Goal: Communication & Community: Ask a question

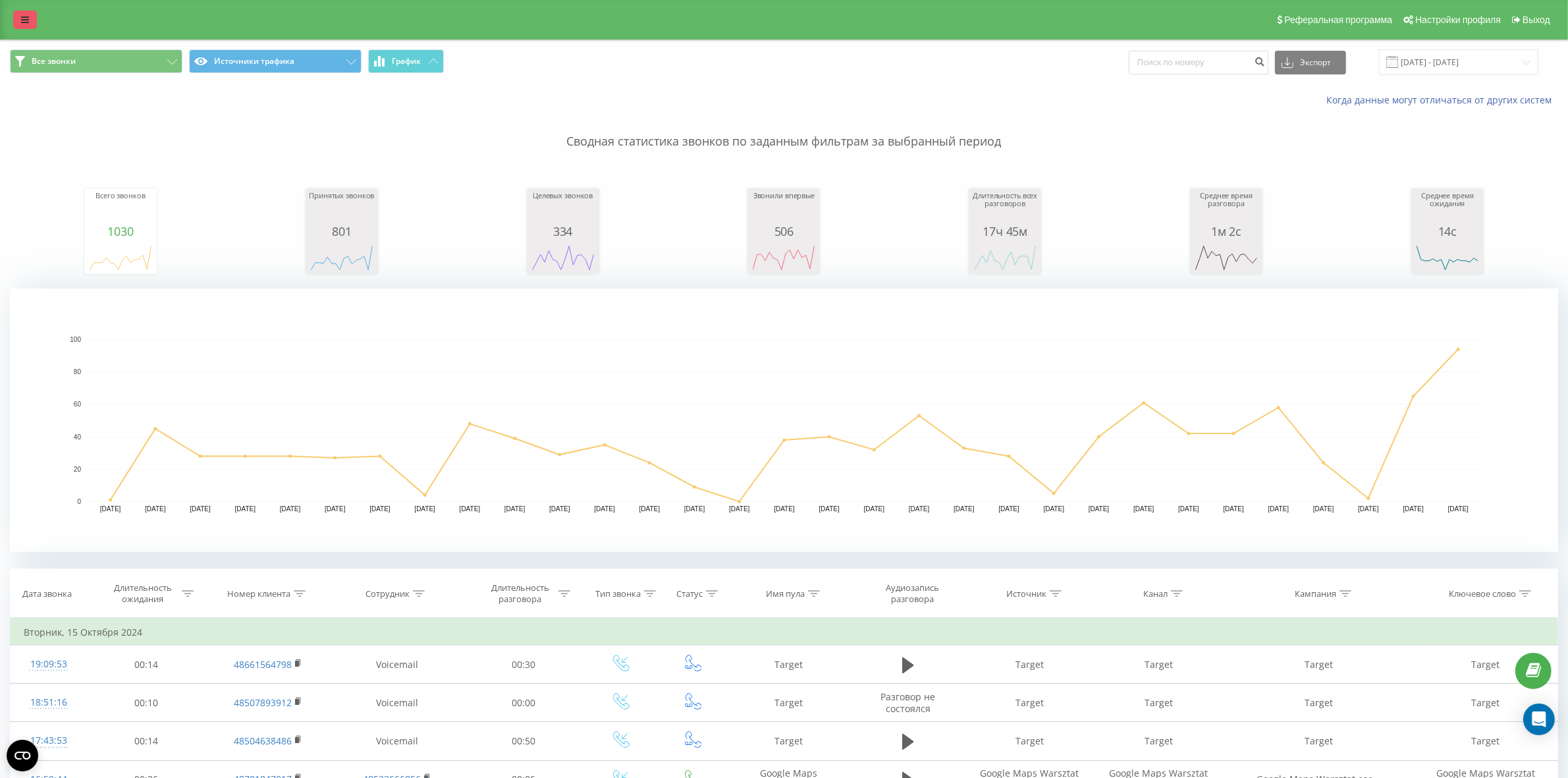
click at [17, 20] on link at bounding box center [25, 19] width 24 height 18
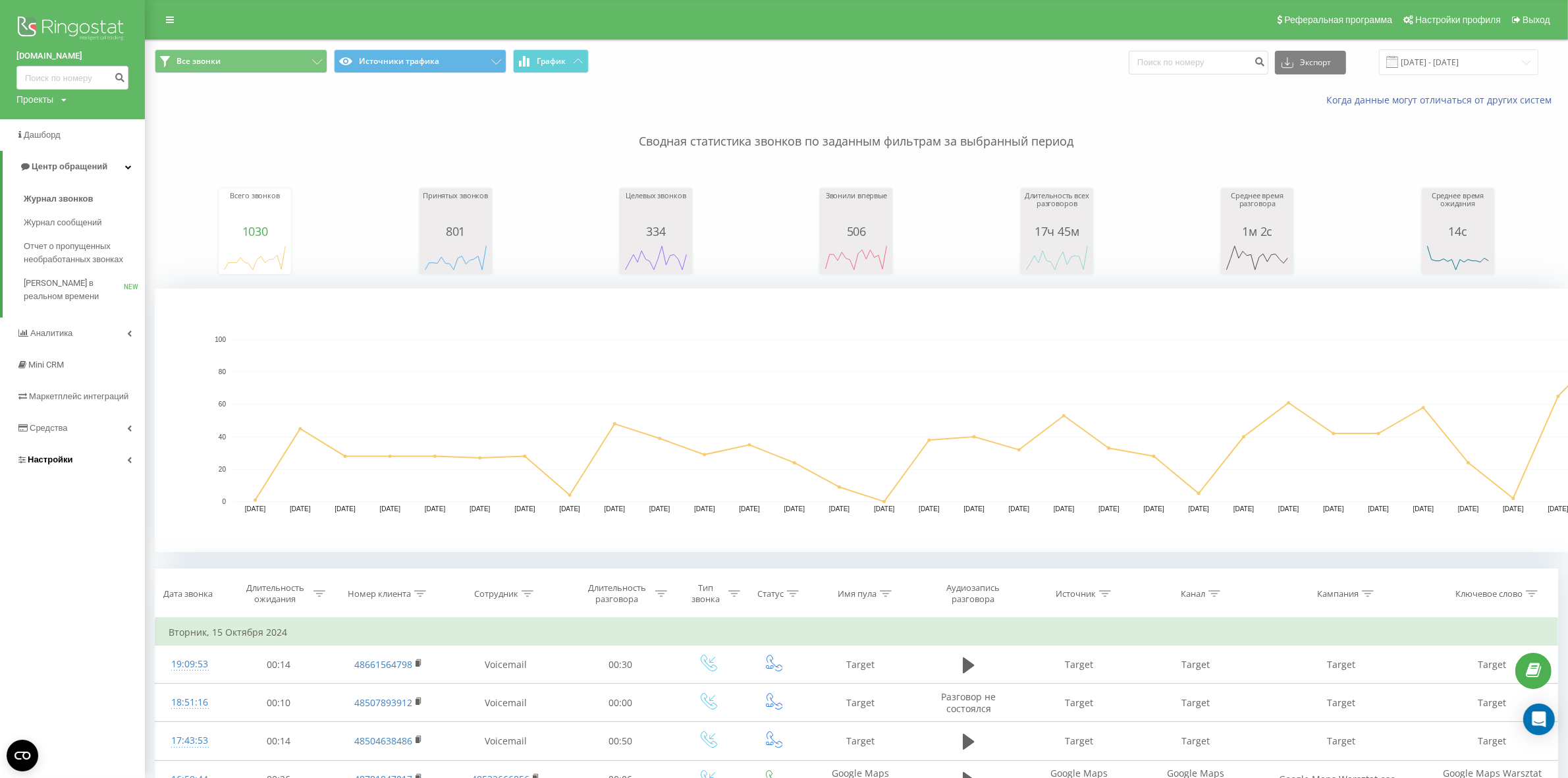
click at [88, 456] on link "Настройки" at bounding box center [72, 460] width 145 height 32
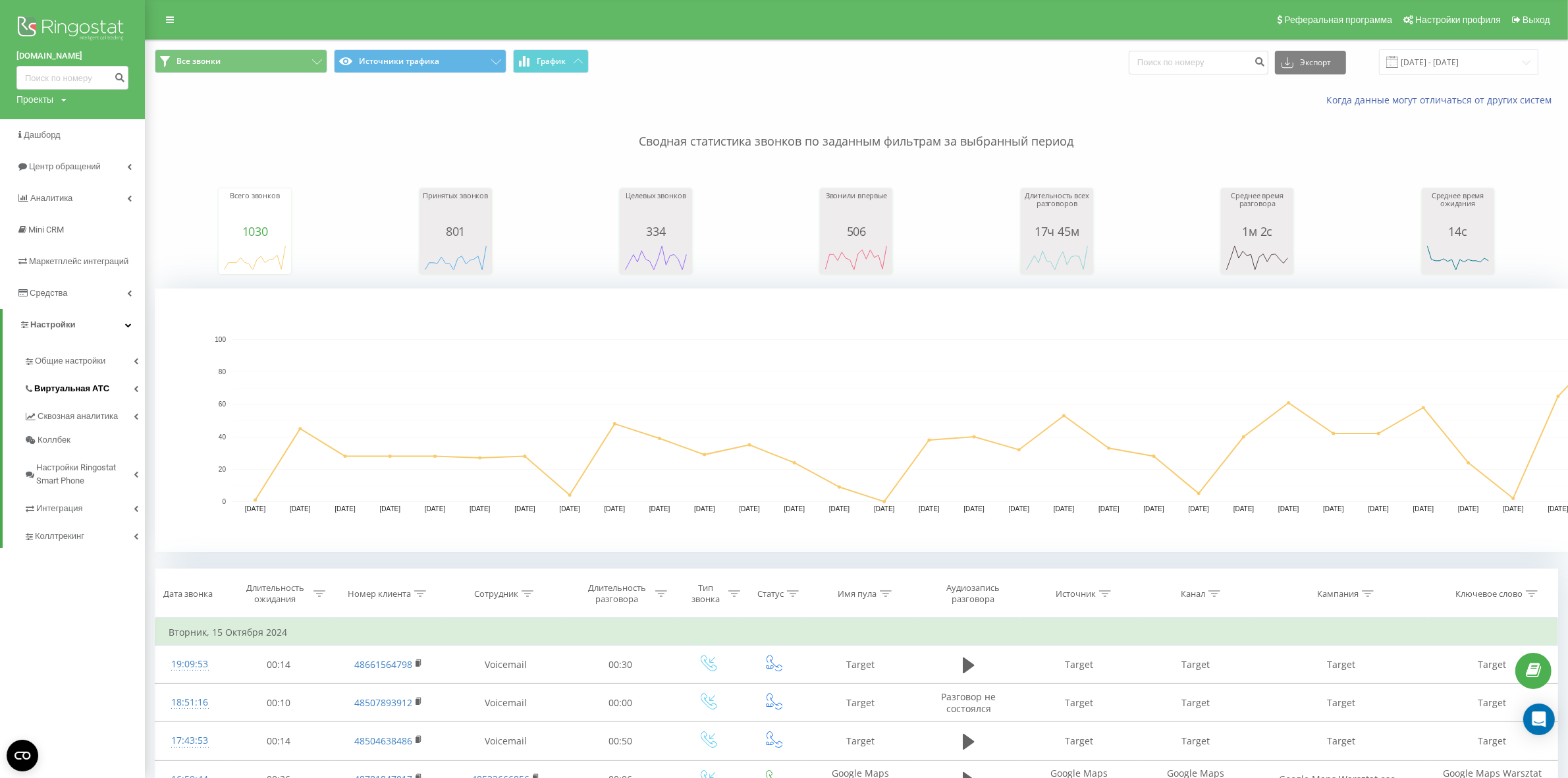
click at [125, 383] on link "Виртуальная АТС" at bounding box center [84, 387] width 121 height 28
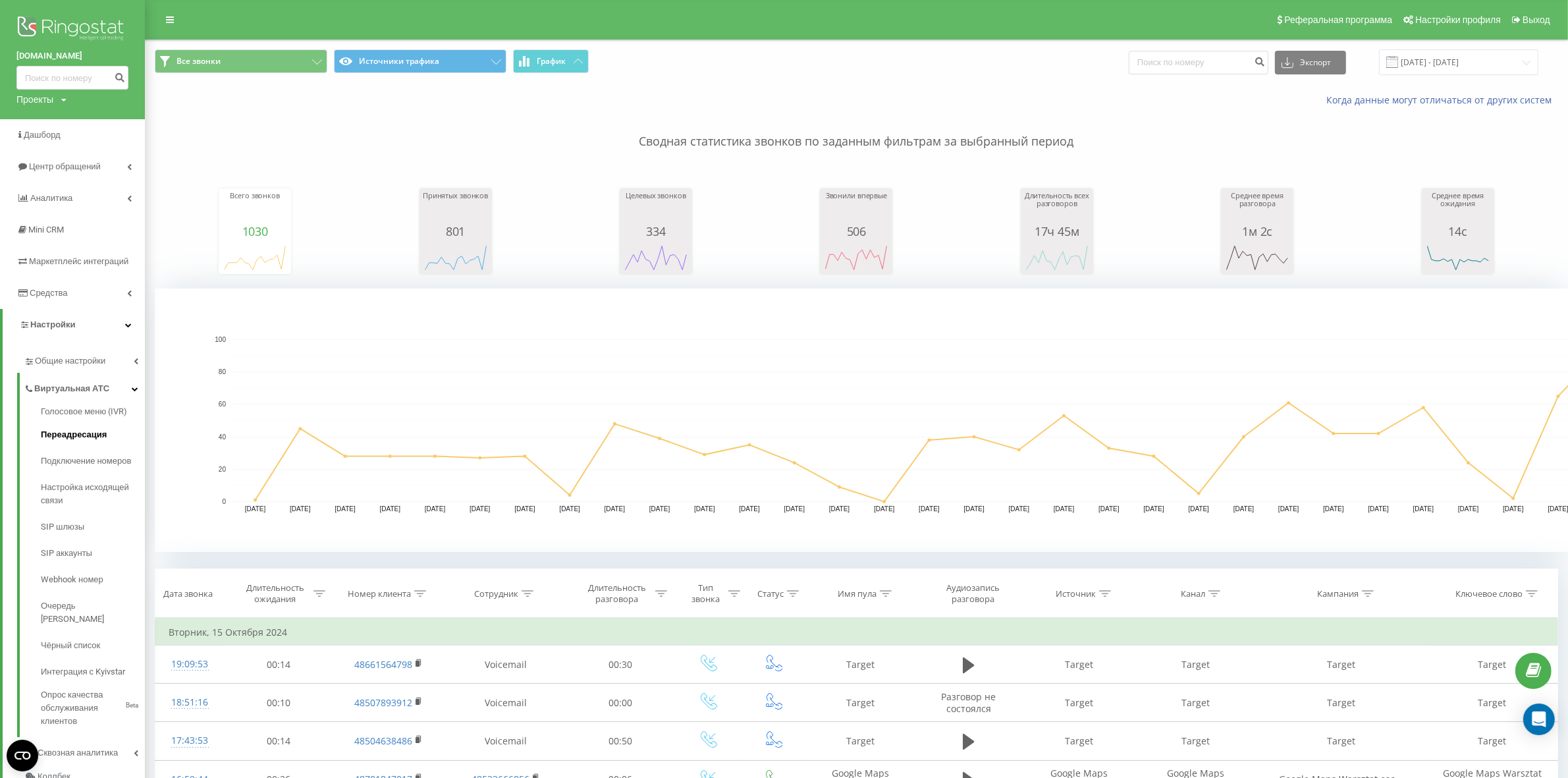
click at [96, 441] on span "Переадресация" at bounding box center [74, 435] width 66 height 13
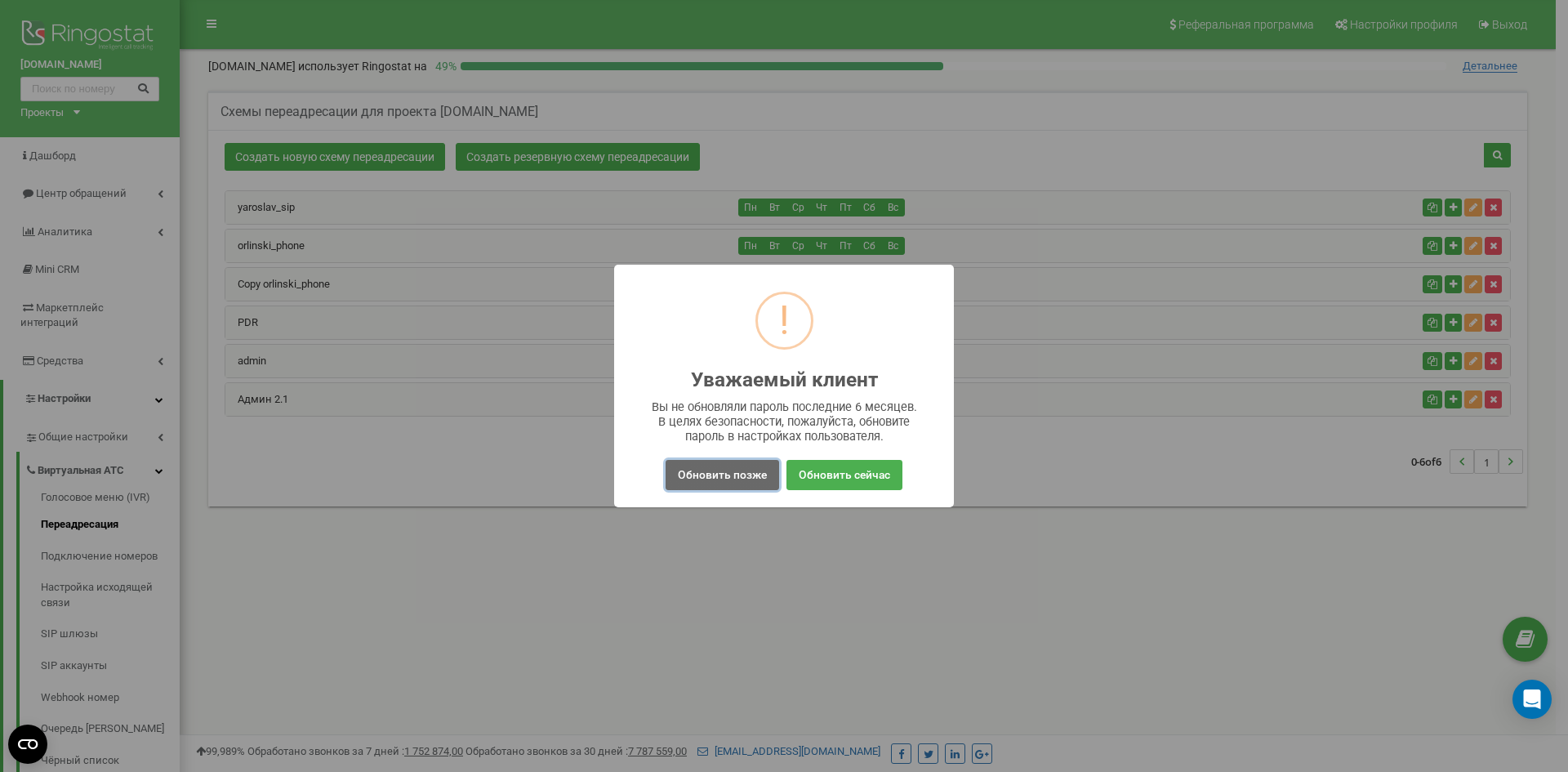
click at [769, 473] on button "Обновить позже" at bounding box center [723, 474] width 114 height 30
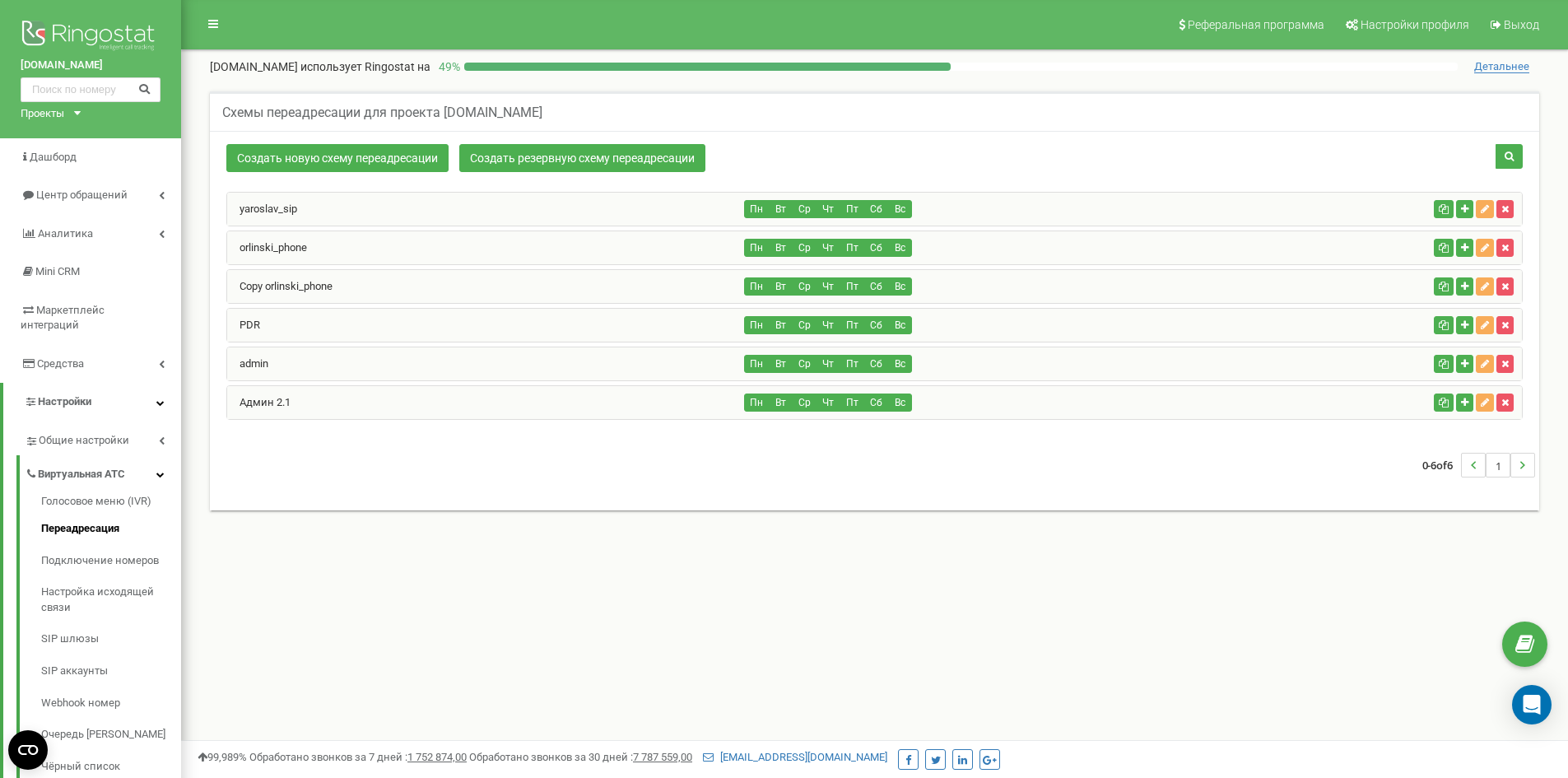
click at [1104, 197] on div "yaroslav_sip Пн Вт Ср Чт Пт Сб Вс" at bounding box center [875, 209] width 1295 height 33
click at [90, 550] on link "Подключение номеров" at bounding box center [111, 561] width 140 height 32
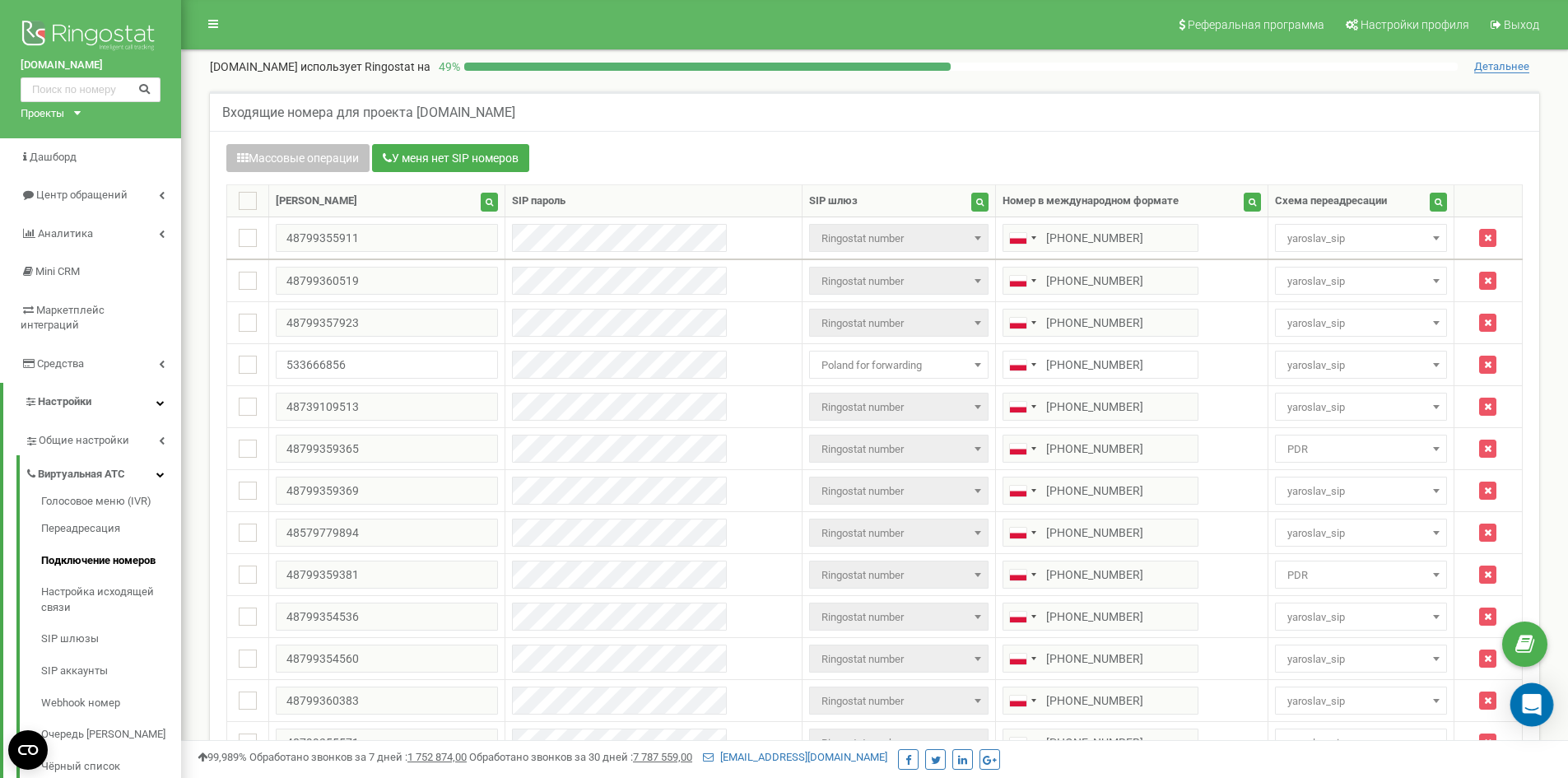
click at [1542, 705] on div "Open Intercom Messenger" at bounding box center [1532, 705] width 44 height 44
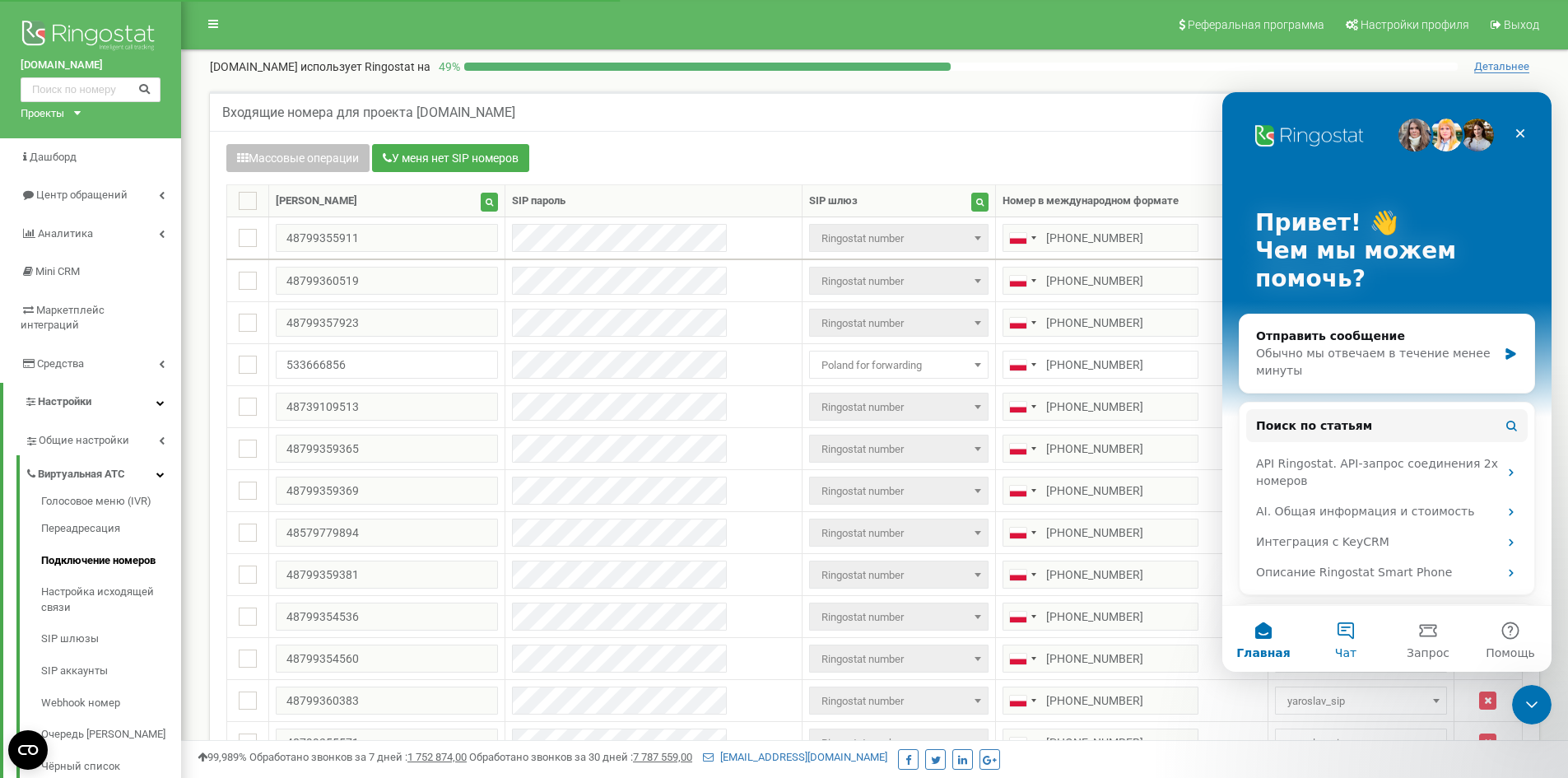
click at [1354, 643] on button "Чат" at bounding box center [1345, 638] width 82 height 66
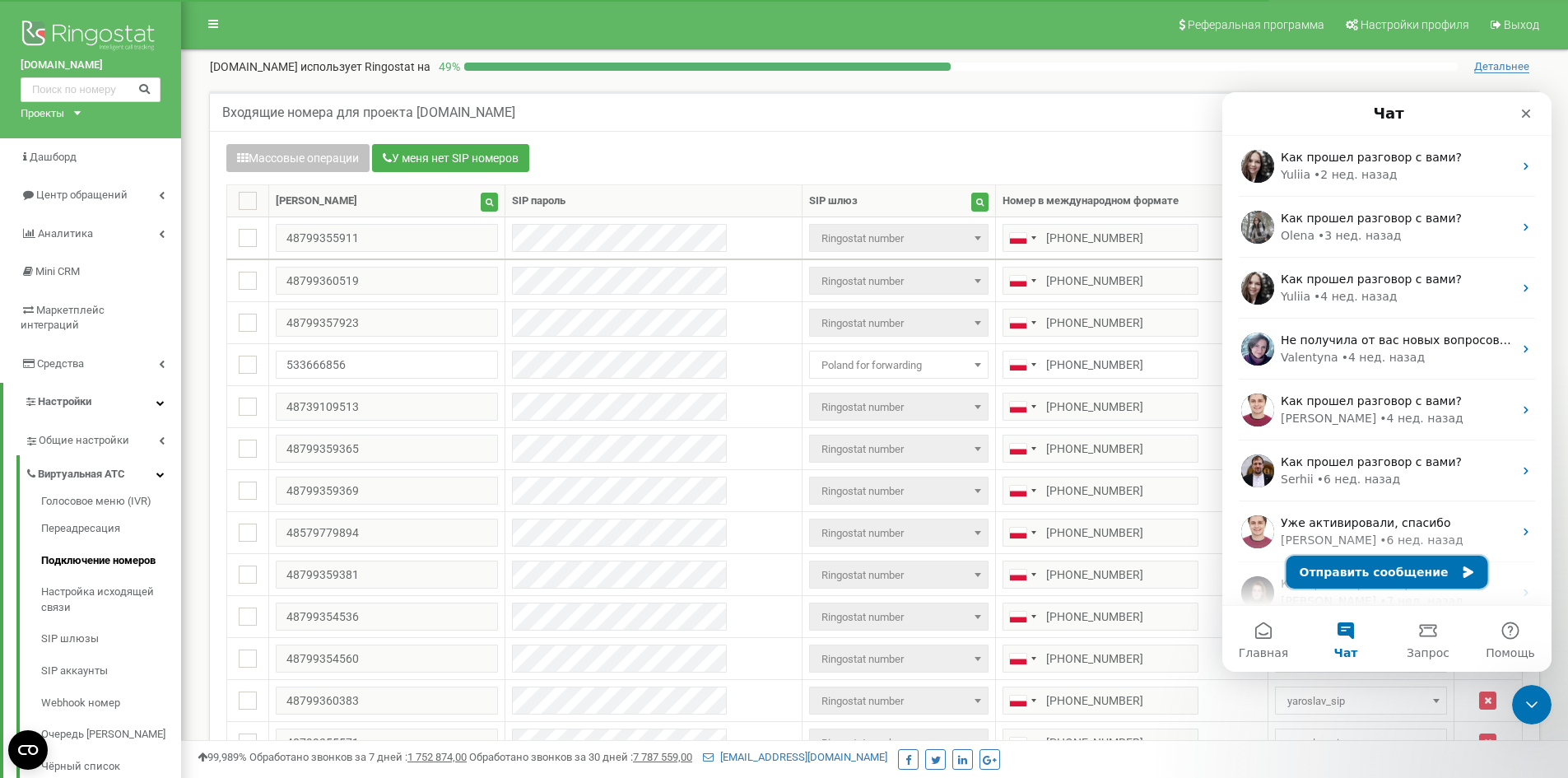
click at [1374, 580] on button "Отправить сообщение" at bounding box center [1388, 571] width 202 height 33
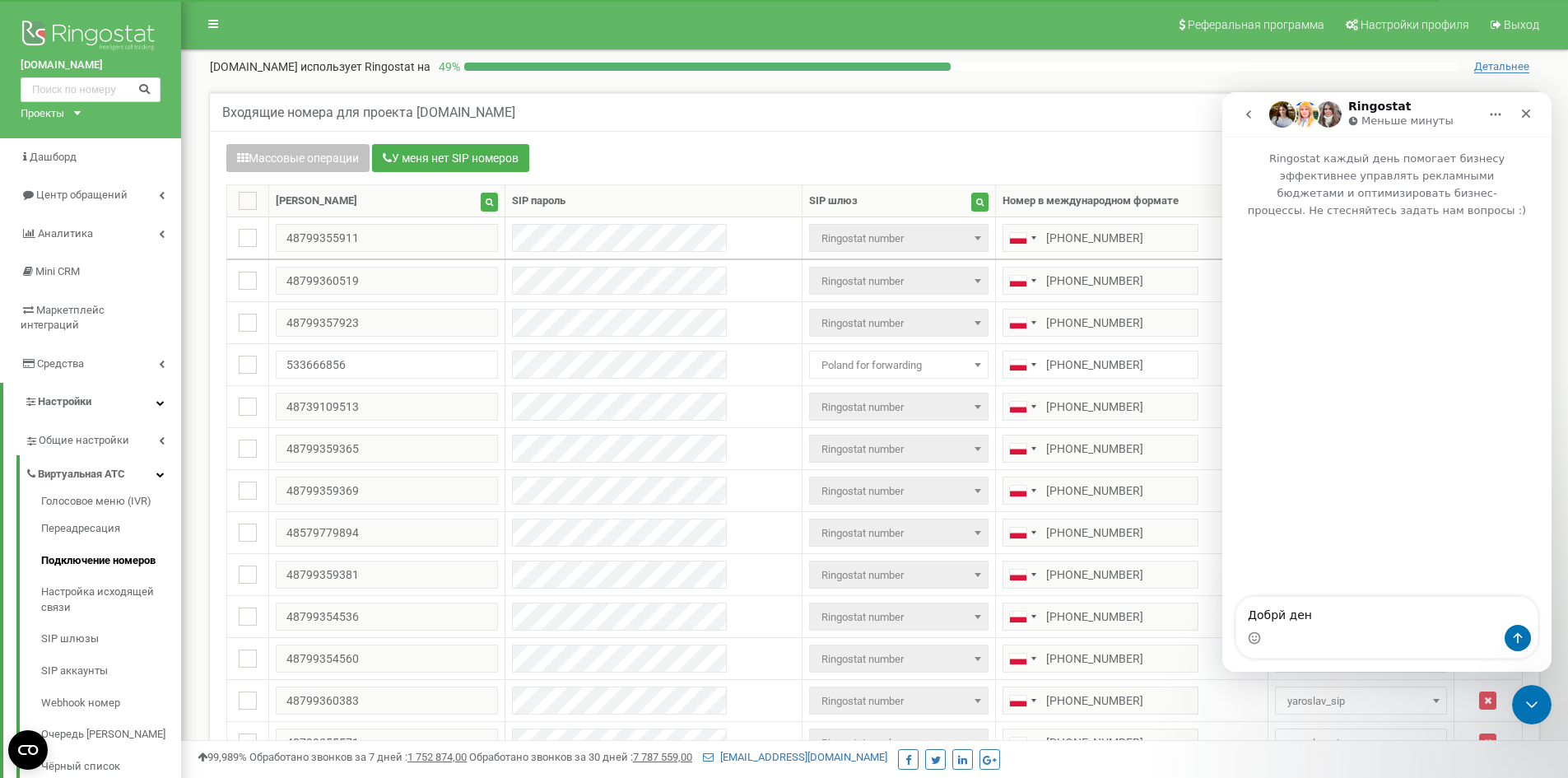
type textarea "Добрй"
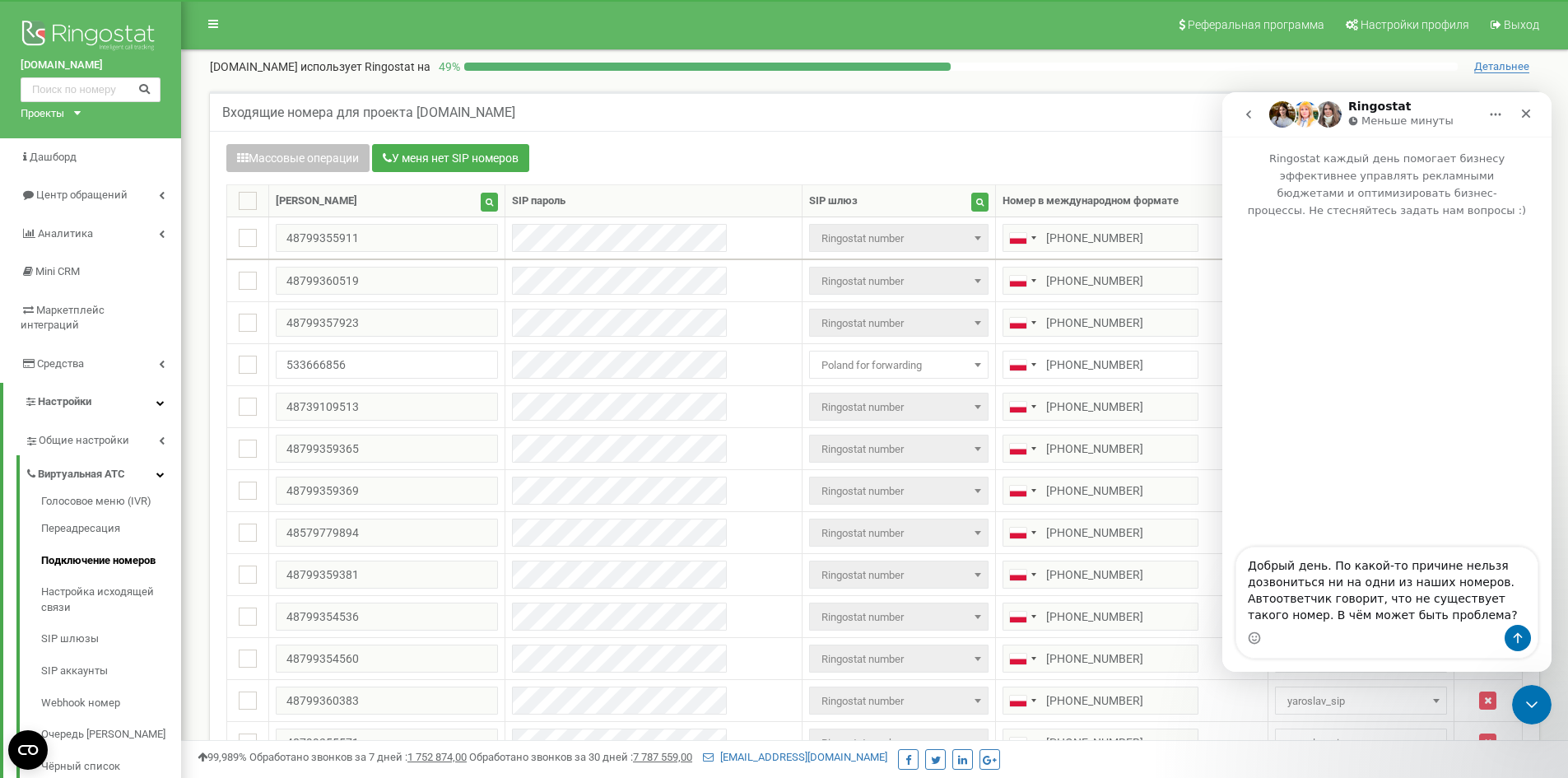
type textarea "Добрый день. По какой-то причине нельзя дозвониться ни на одни из наших номеров…"
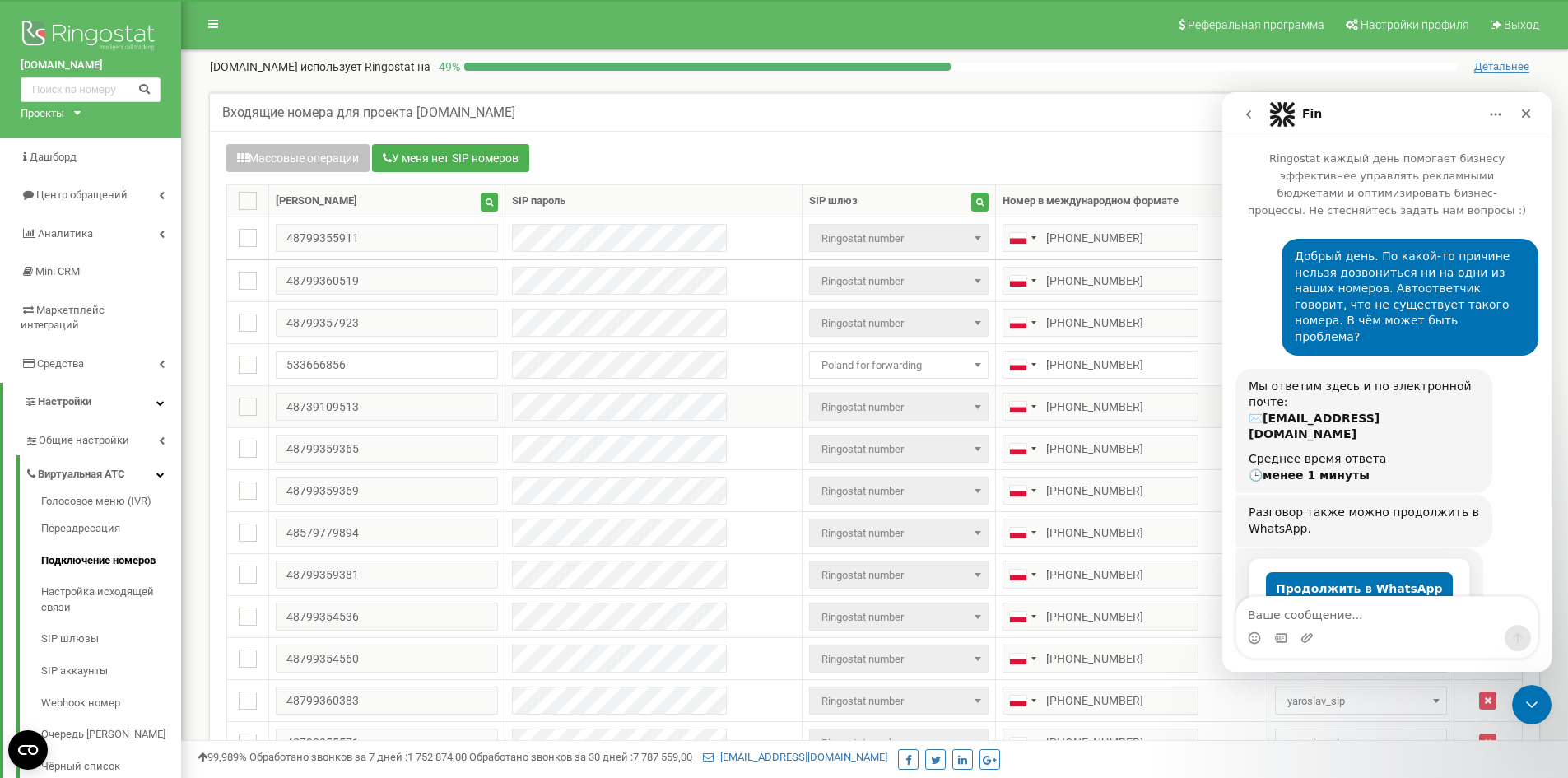
scroll to position [16, 0]
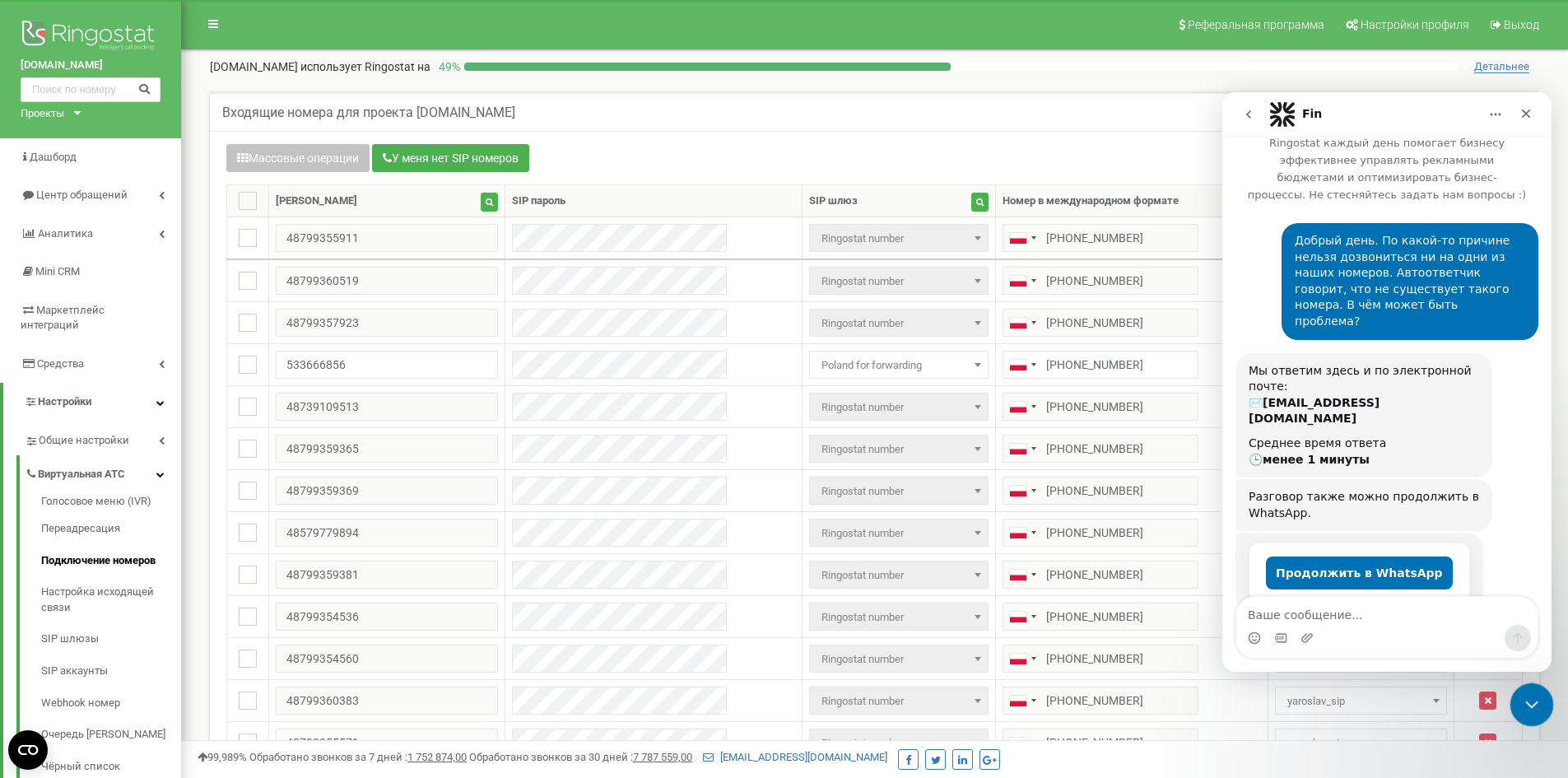
click at [1525, 708] on icon "Закрыть службу сообщений Intercom" at bounding box center [1529, 702] width 20 height 20
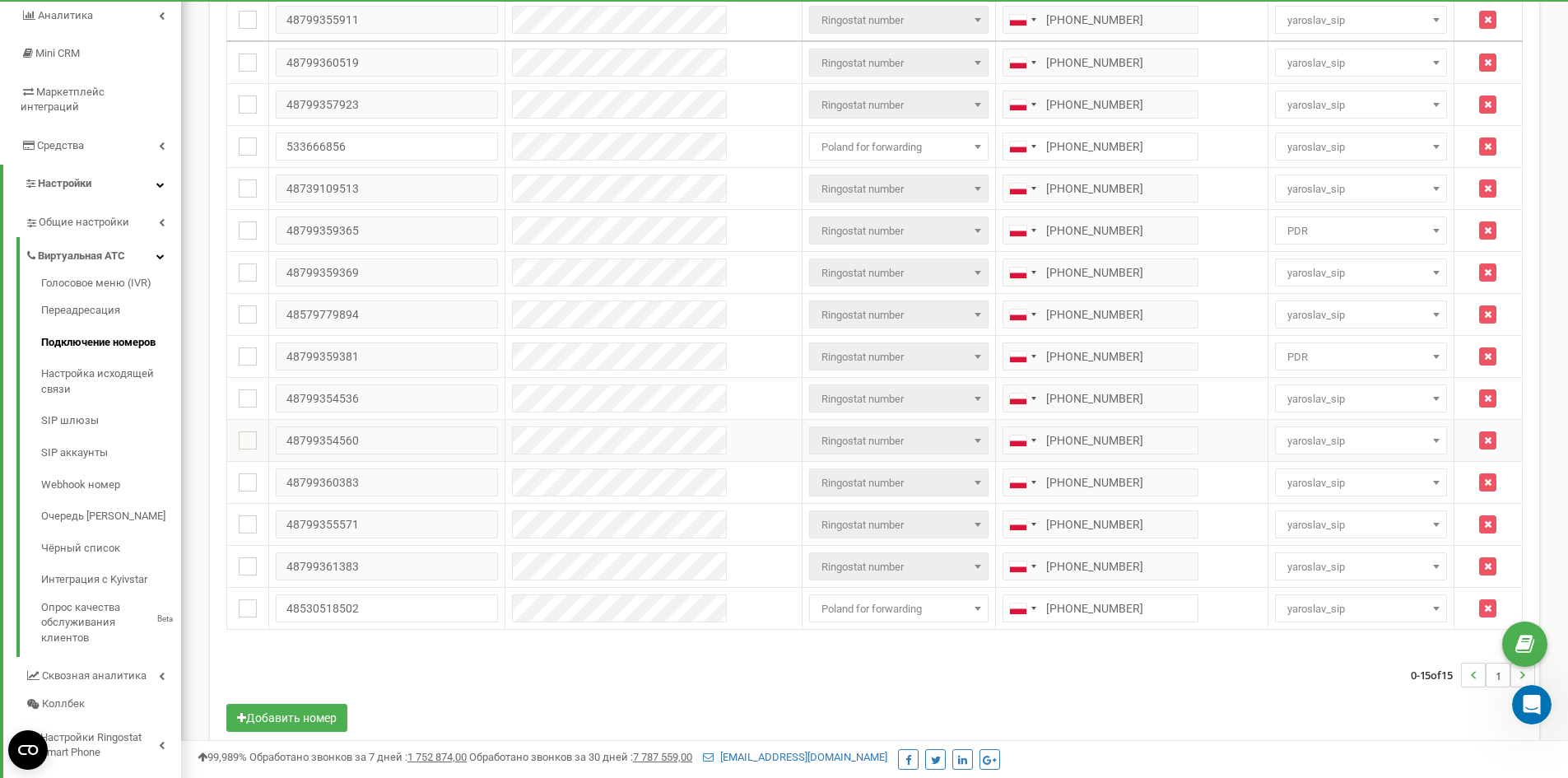
scroll to position [247, 0]
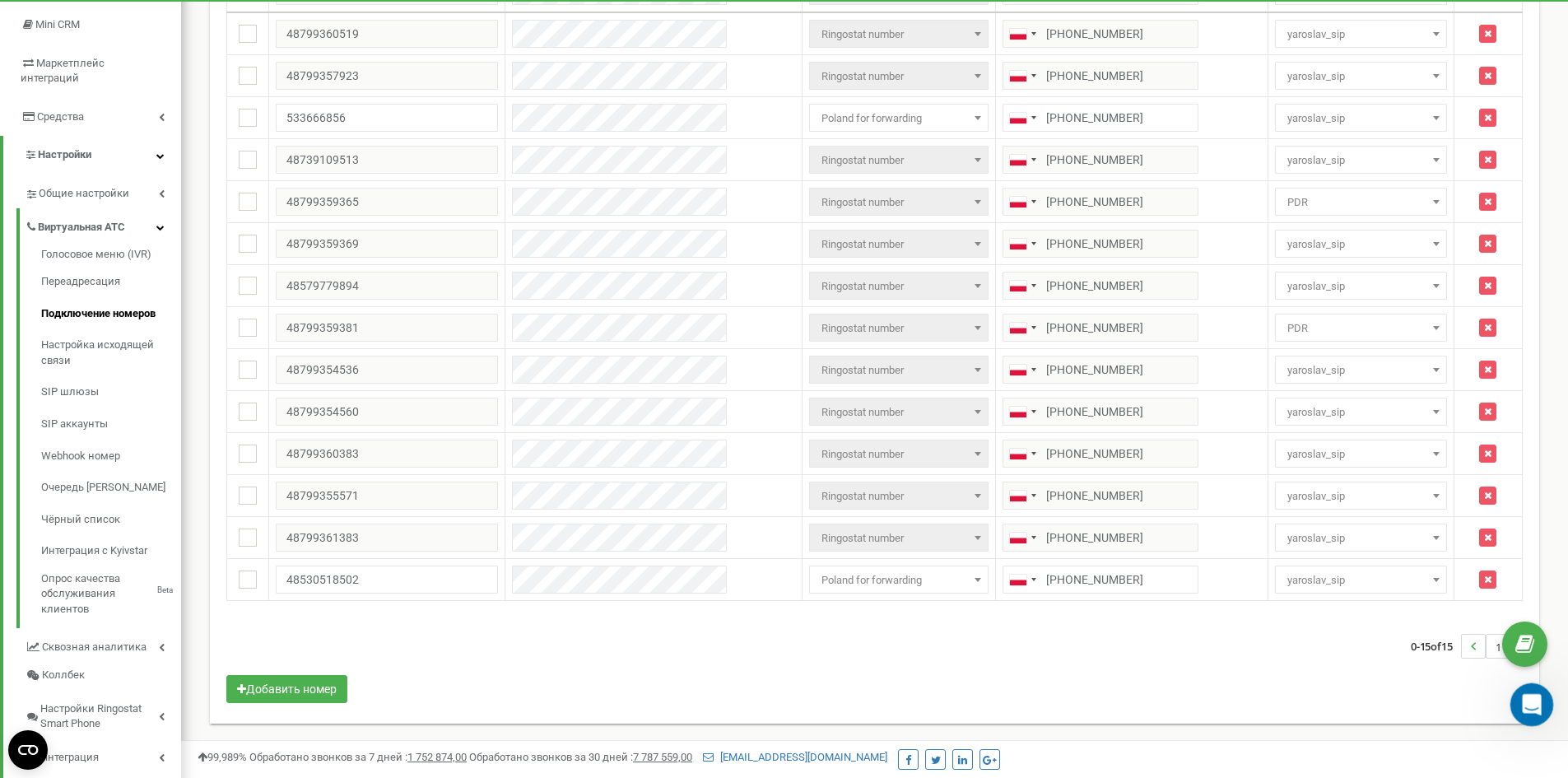
click at [1546, 691] on div "Открыть службу сообщений Intercom" at bounding box center [1529, 702] width 54 height 54
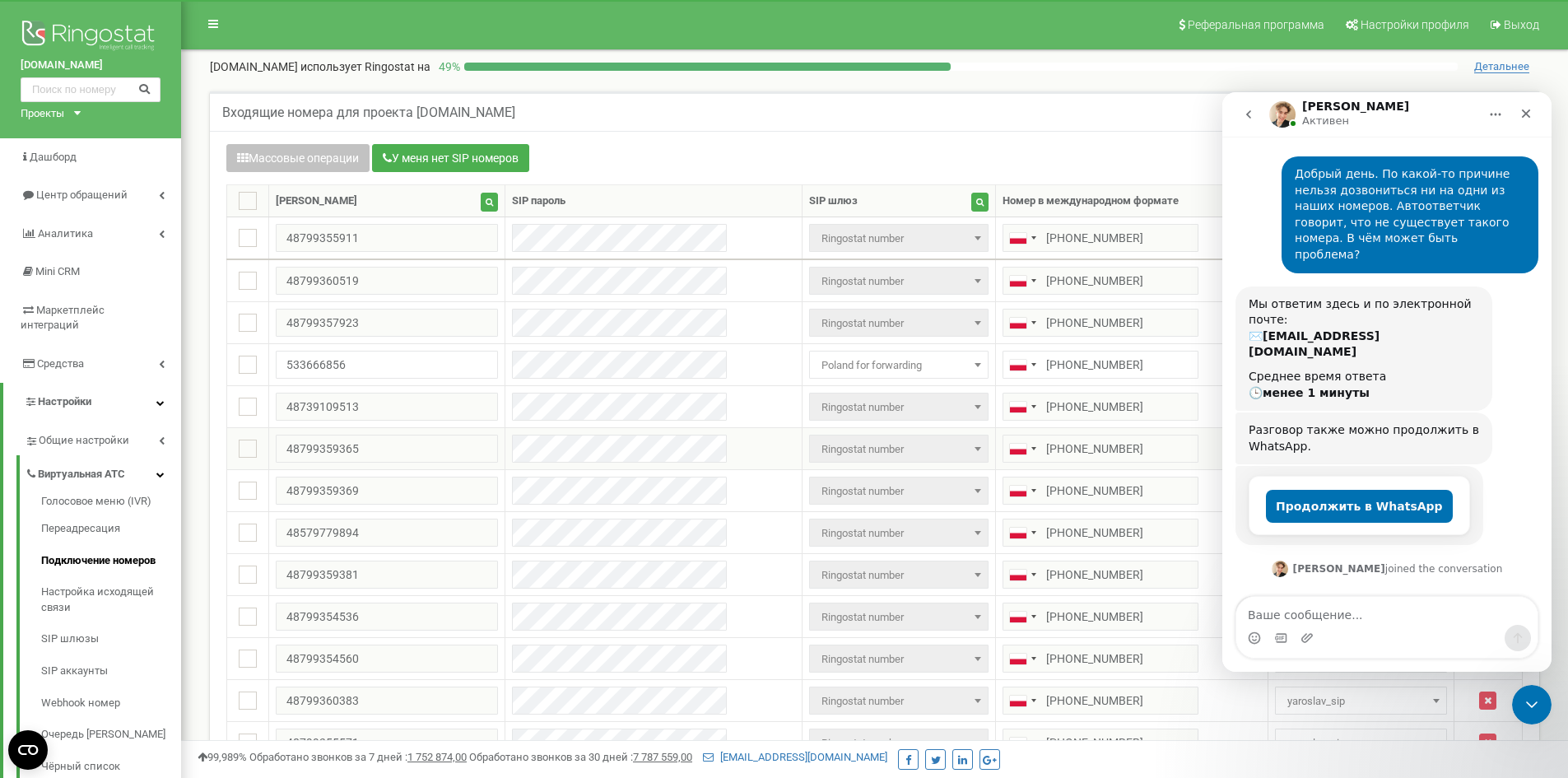
scroll to position [135, 0]
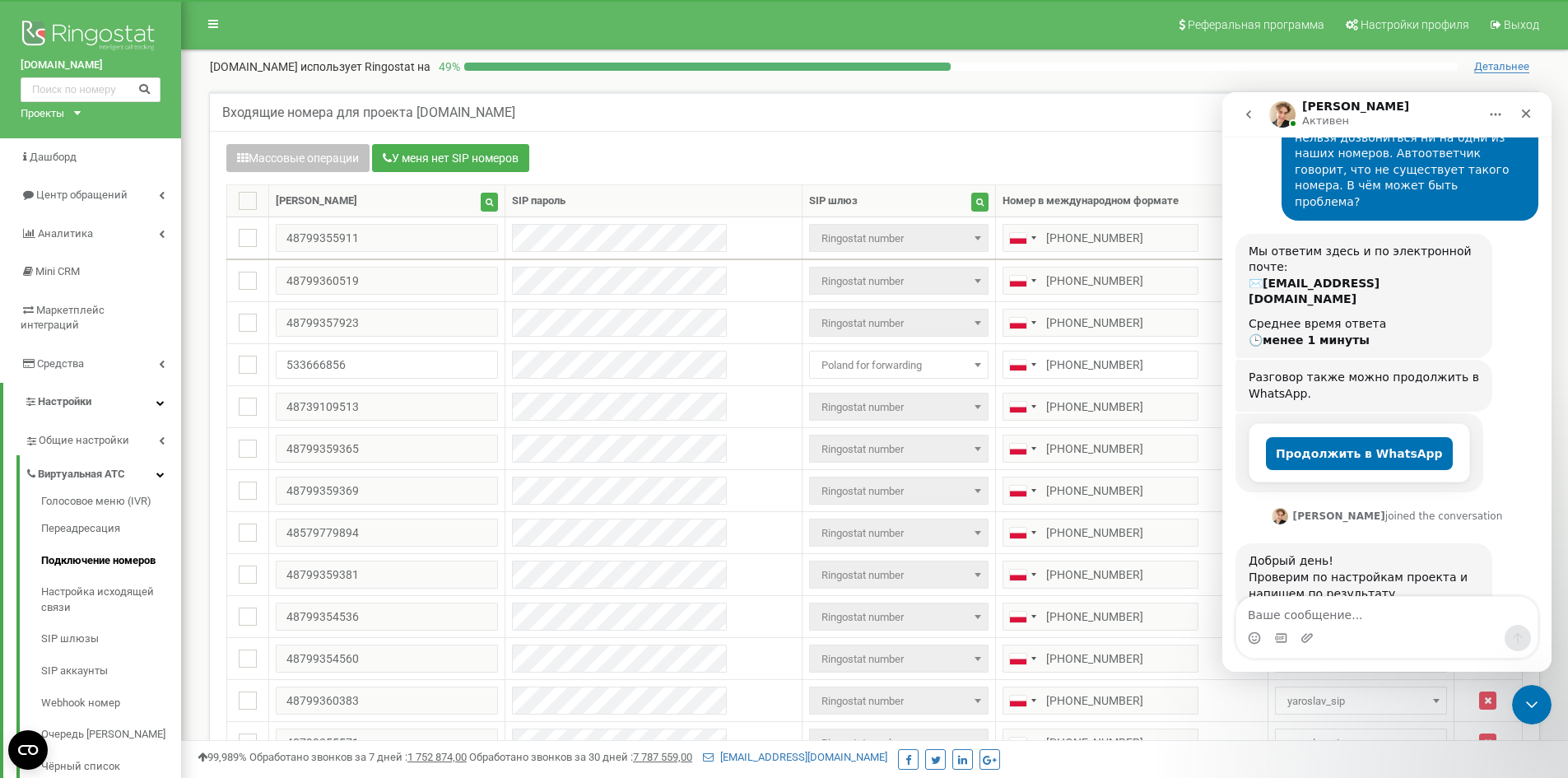
drag, startPoint x: 1327, startPoint y: 629, endPoint x: 1343, endPoint y: 618, distance: 19.4
click at [1326, 629] on div "Мессенджер Intercom" at bounding box center [1387, 637] width 301 height 27
click at [1350, 611] on textarea "Ваше сообщение..." at bounding box center [1387, 611] width 301 height 28
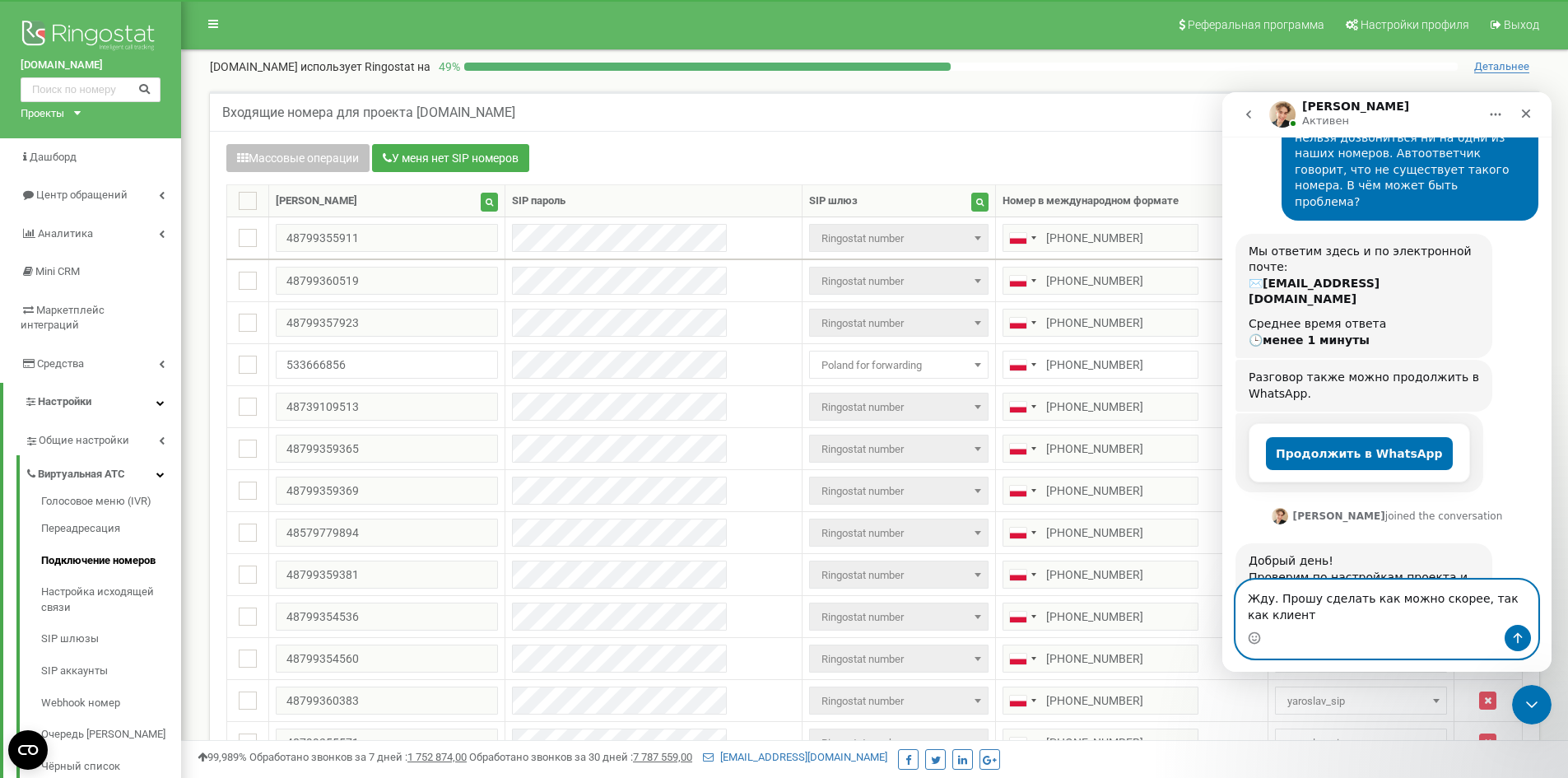
scroll to position [151, 0]
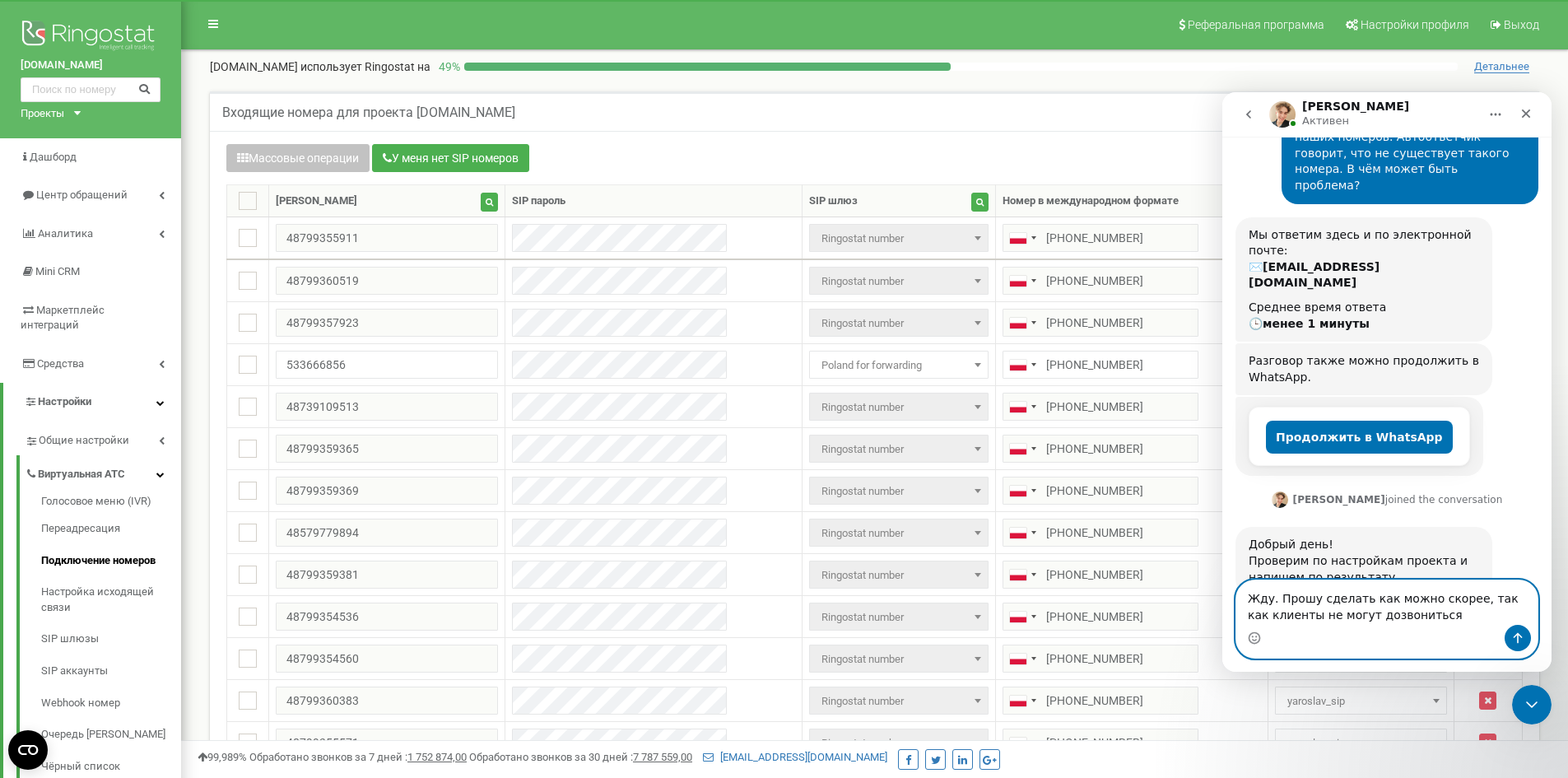
type textarea "Жду. Прошу сделать как можно скорее, так как клиенты не могут дозвониться"
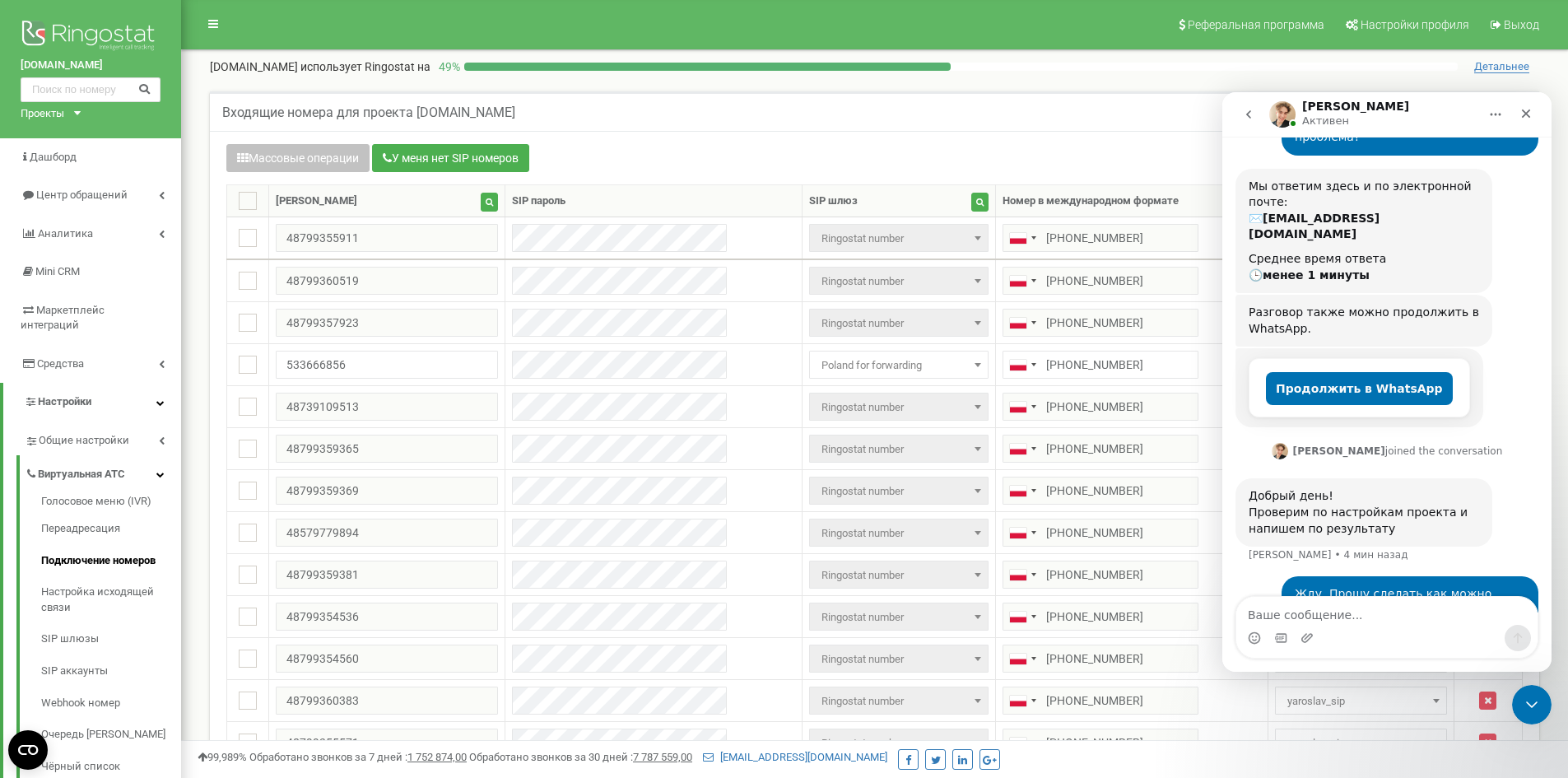
click at [1260, 118] on button "go back" at bounding box center [1249, 115] width 32 height 32
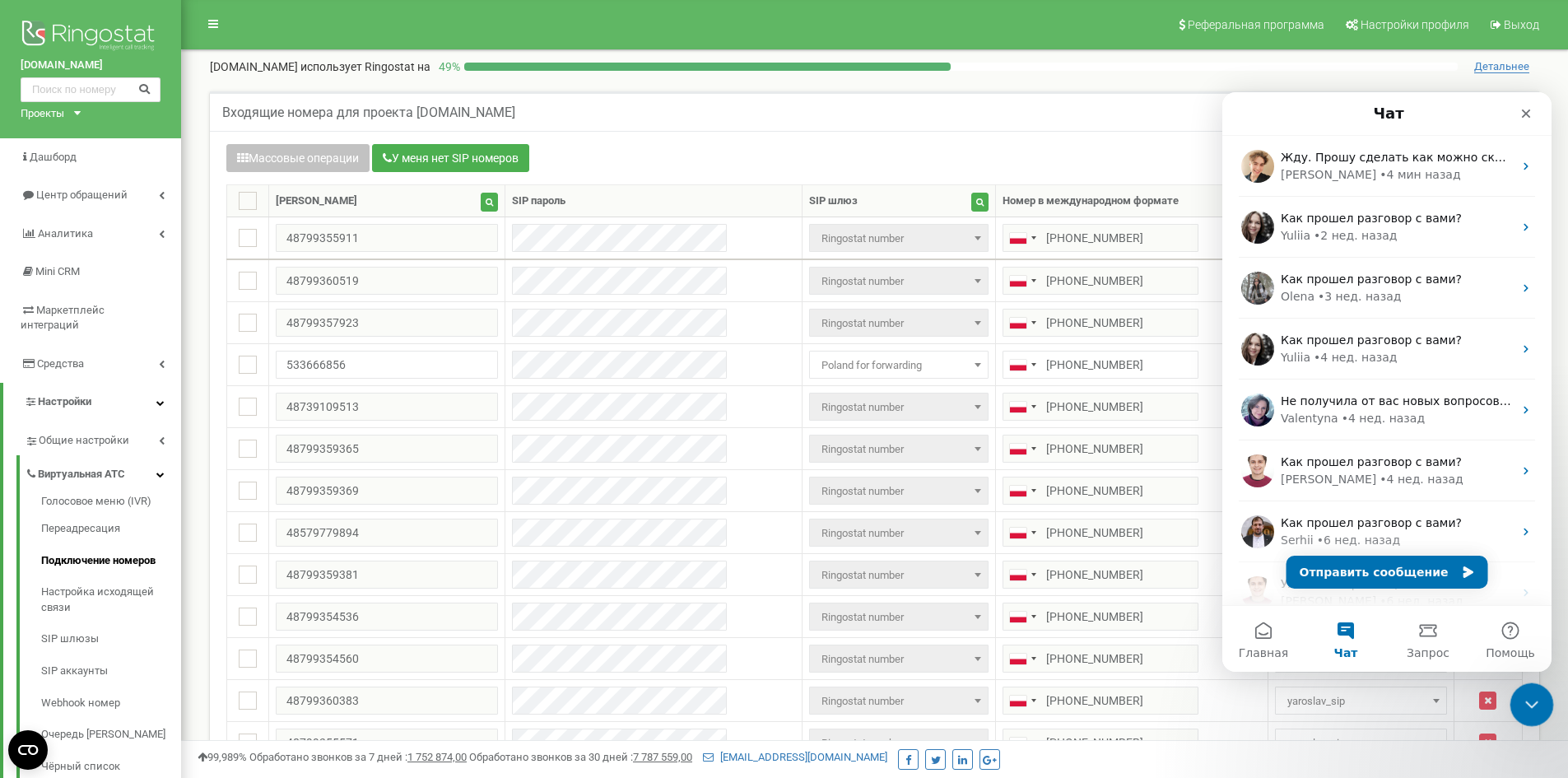
click at [1521, 684] on div "Закрыть службу сообщений Intercom" at bounding box center [1529, 703] width 40 height 40
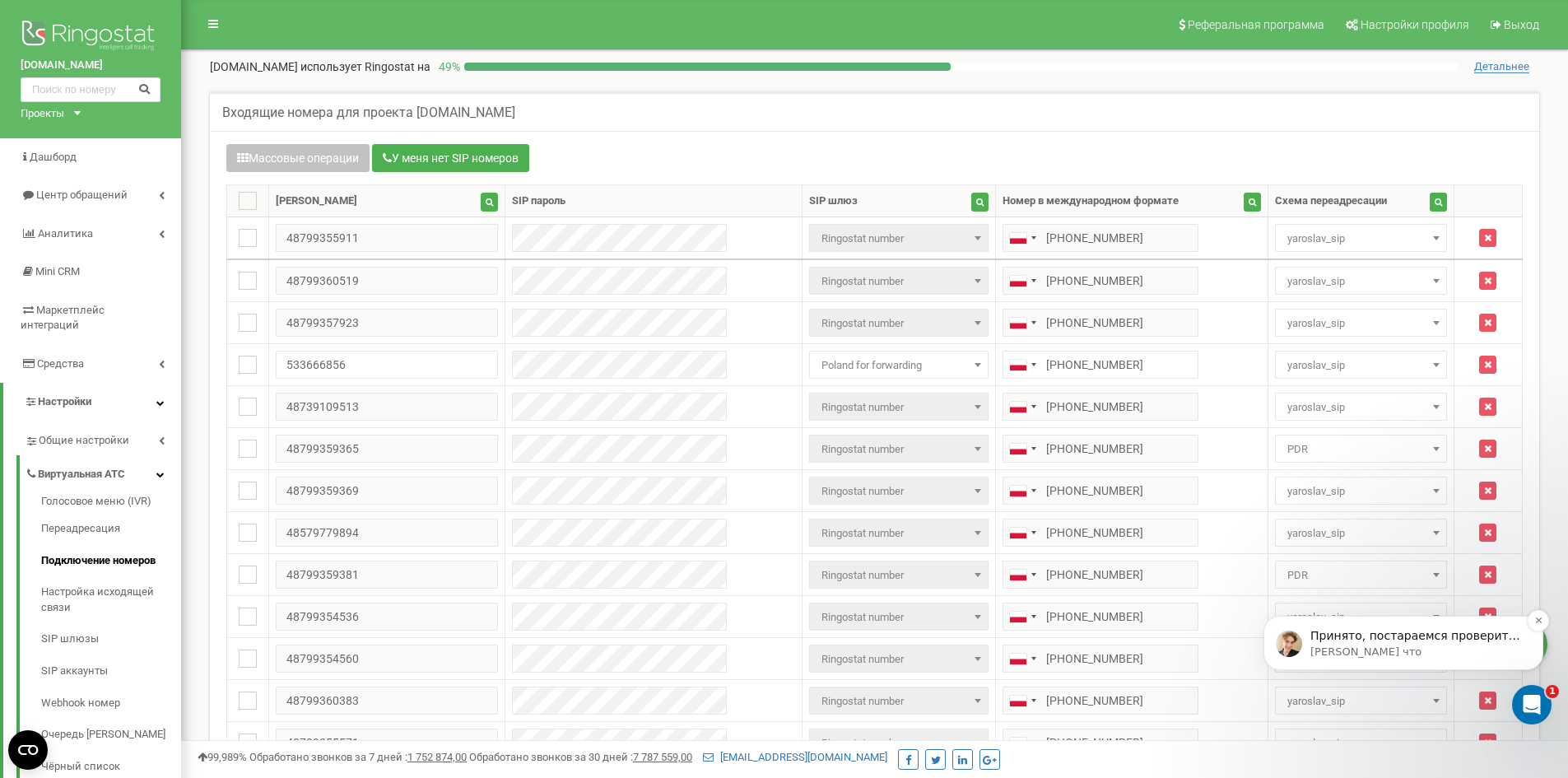
click at [1469, 640] on p "Принято, постараемся проверить быстрее все" at bounding box center [1417, 636] width 213 height 17
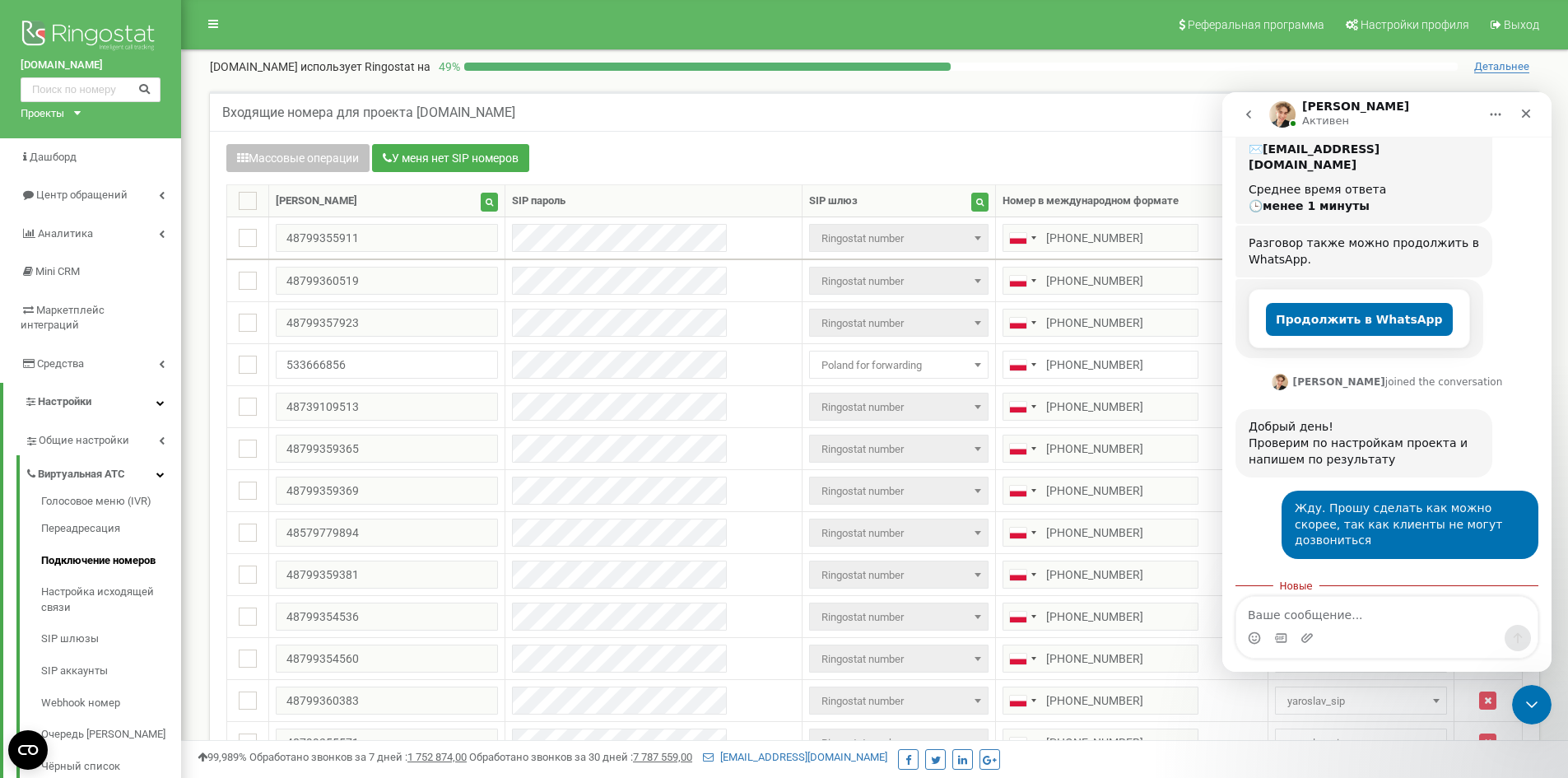
scroll to position [292, 0]
